Goal: Task Accomplishment & Management: Use online tool/utility

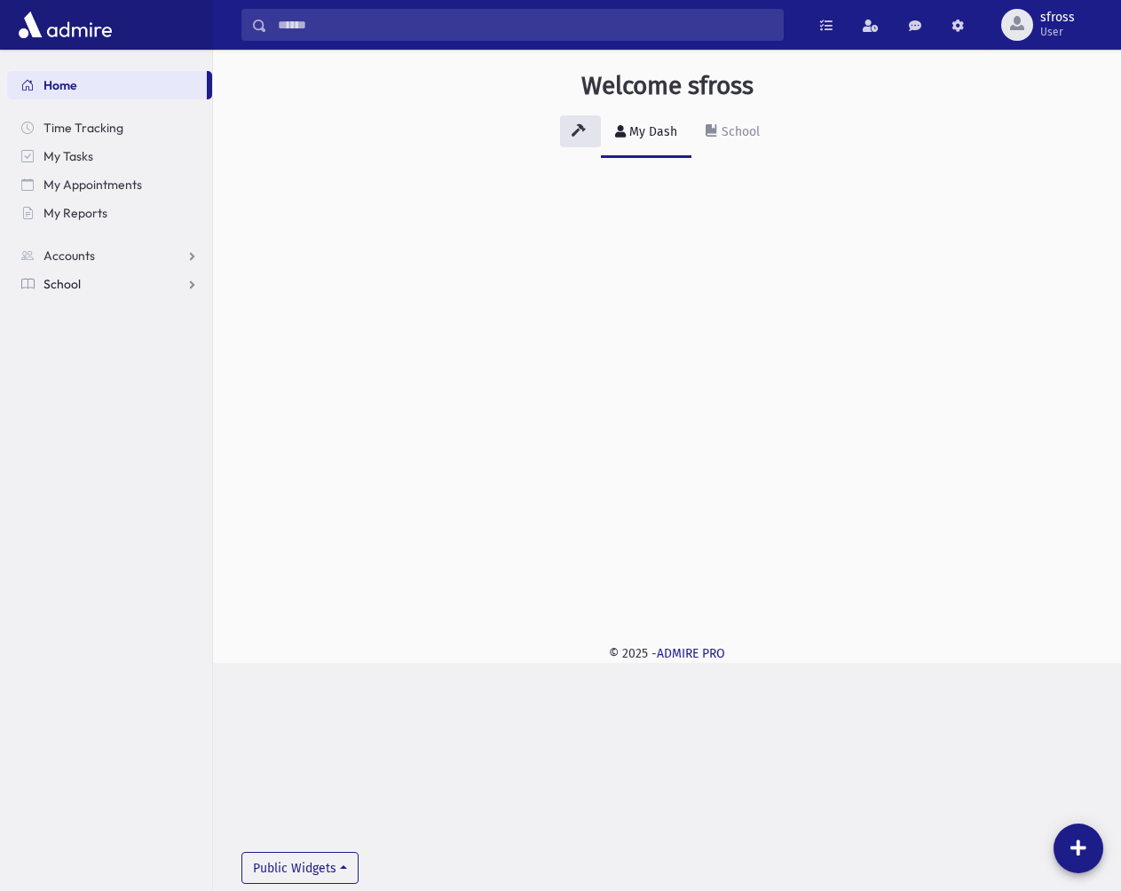
click at [112, 271] on link "School" at bounding box center [109, 284] width 205 height 28
click at [100, 333] on span "Attendance" at bounding box center [86, 341] width 66 height 16
click at [93, 369] on span "Entry" at bounding box center [82, 369] width 30 height 16
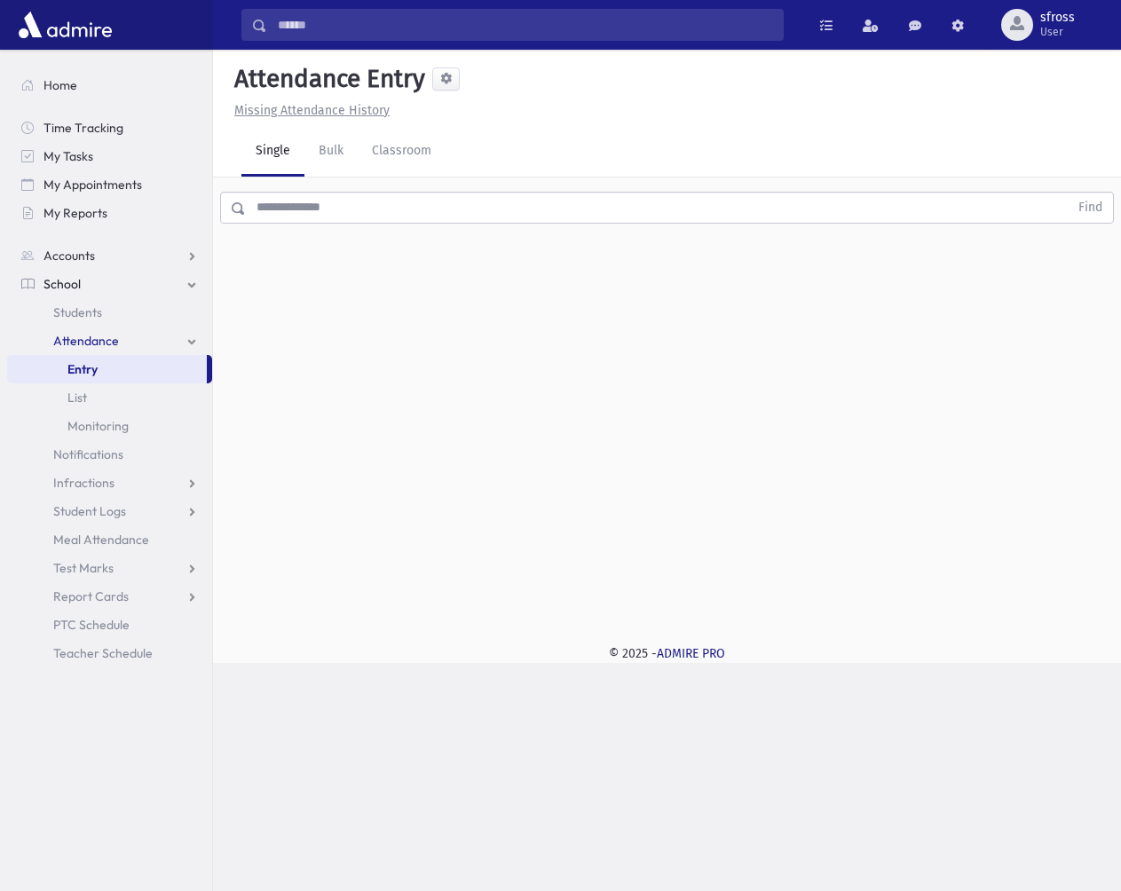
click at [375, 230] on div "Find" at bounding box center [667, 203] width 908 height 53
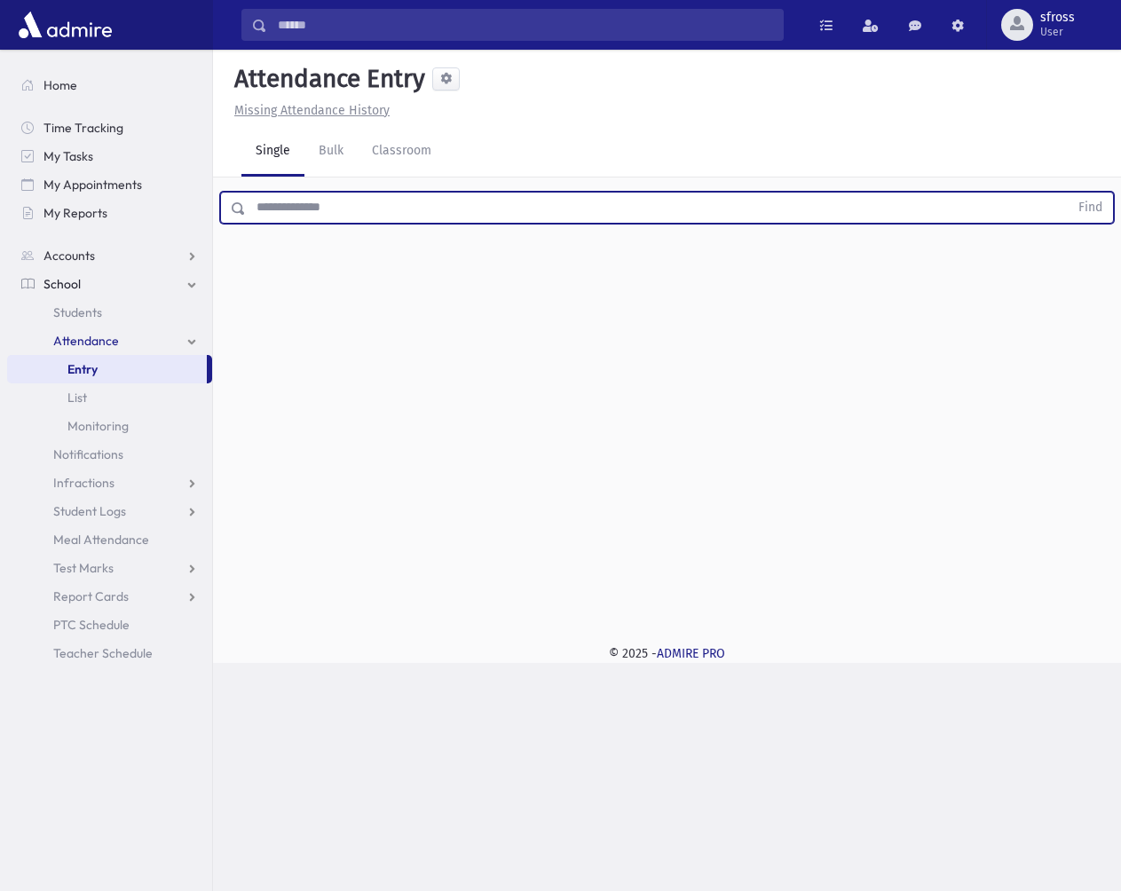
click at [374, 210] on input "text" at bounding box center [657, 208] width 822 height 32
type input "******"
click at [1067, 193] on button "Find" at bounding box center [1089, 208] width 45 height 30
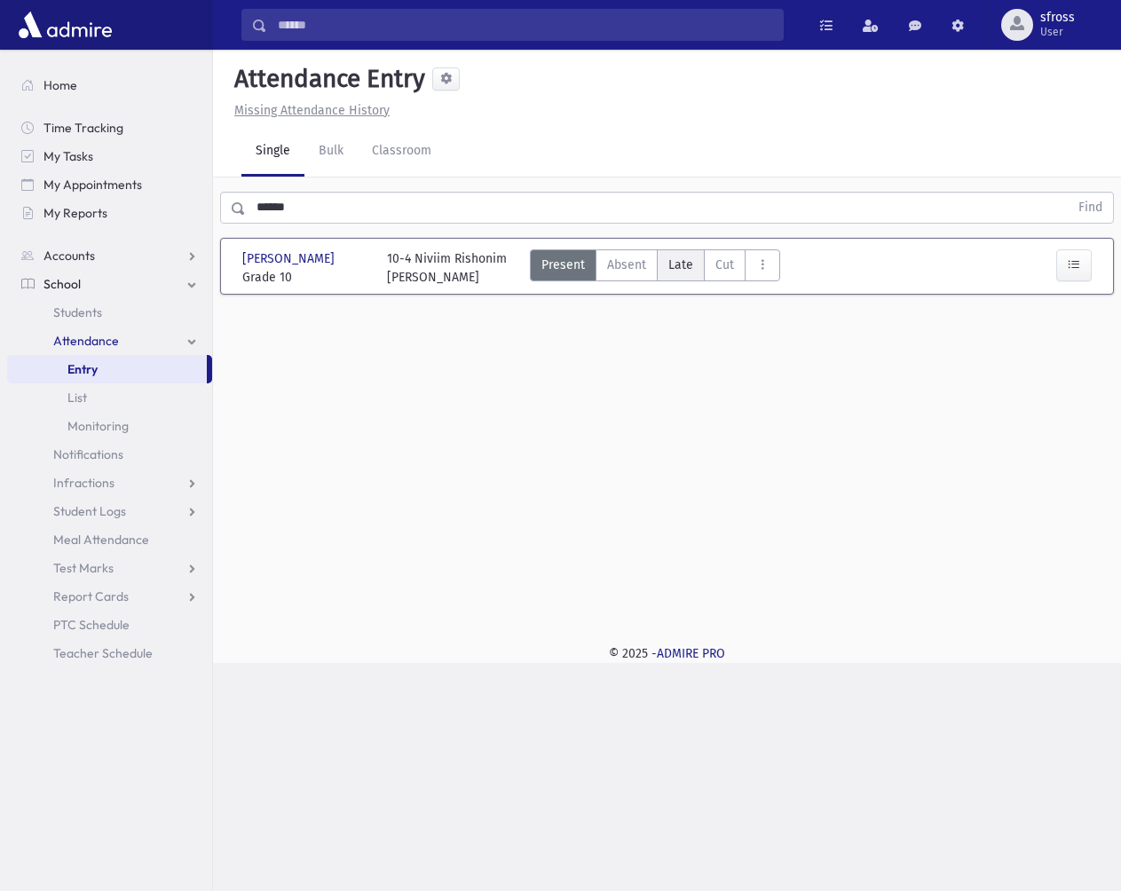
click at [681, 264] on span "Late" at bounding box center [680, 265] width 25 height 19
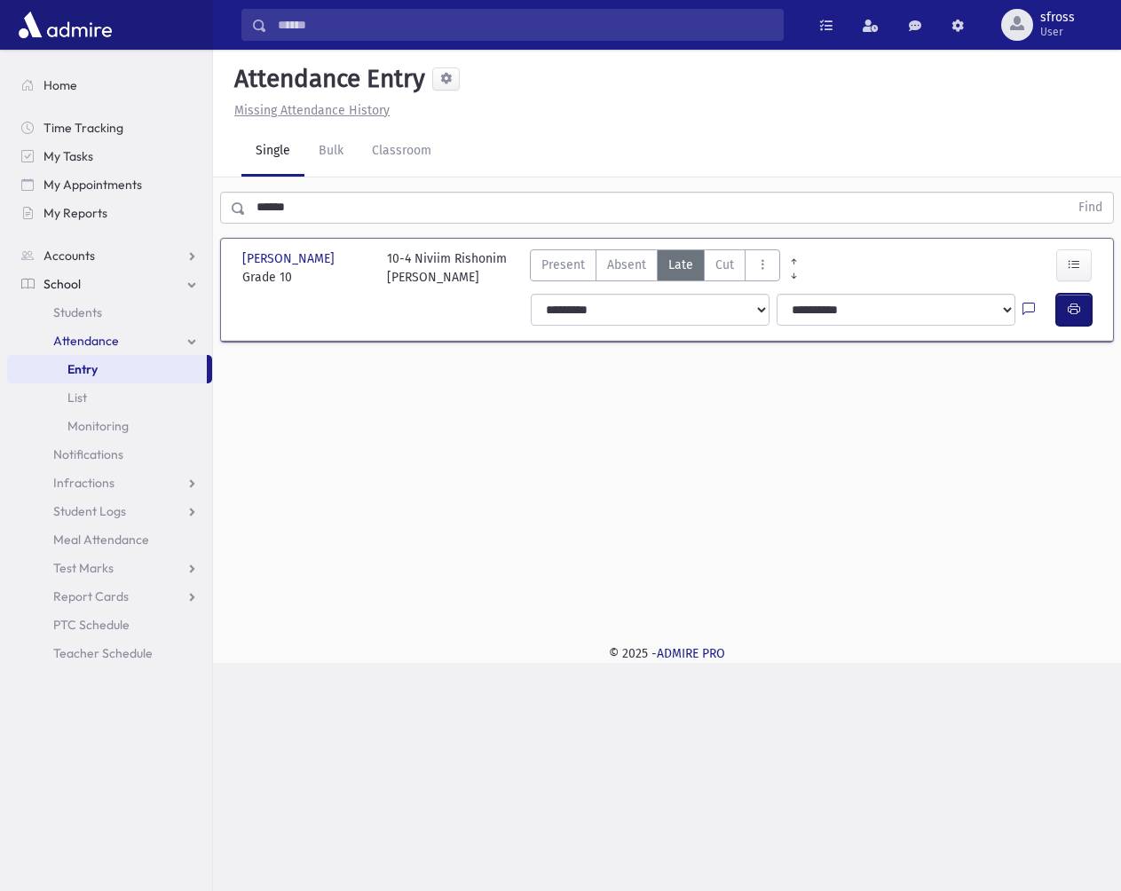
click at [1068, 320] on button "button" at bounding box center [1073, 310] width 35 height 32
